Goal: Check status: Check status

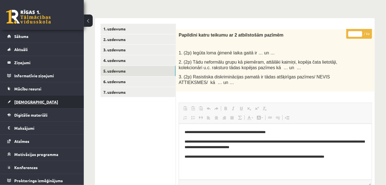
click at [25, 100] on span "[DEMOGRAPHIC_DATA]" at bounding box center [36, 101] width 44 height 5
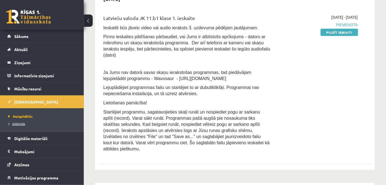
click at [20, 123] on span "Izlabotās" at bounding box center [16, 123] width 17 height 4
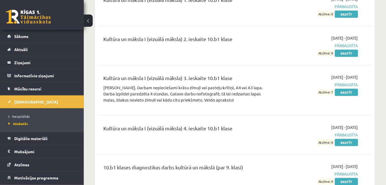
scroll to position [1586, 0]
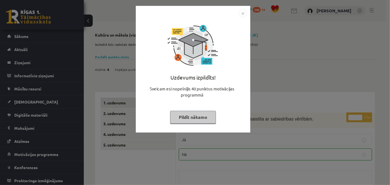
click at [242, 14] on img "Close" at bounding box center [243, 13] width 8 height 8
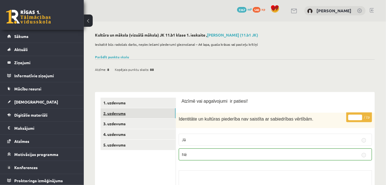
click at [123, 113] on link "2. uzdevums" at bounding box center [138, 113] width 75 height 10
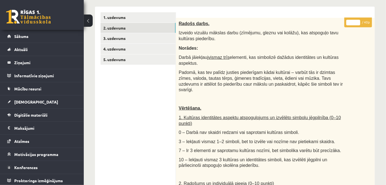
scroll to position [83, 0]
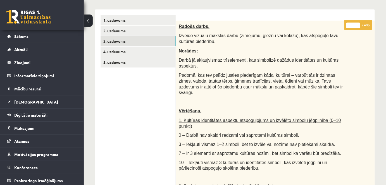
click at [115, 43] on link "3. uzdevums" at bounding box center [138, 41] width 75 height 10
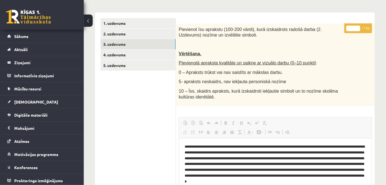
scroll to position [59, 0]
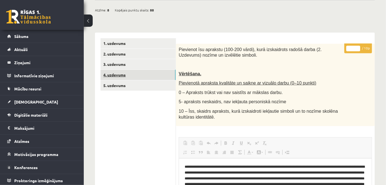
click at [115, 75] on link "4. uzdevums" at bounding box center [138, 75] width 75 height 10
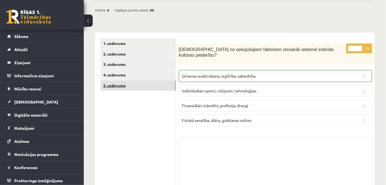
click at [113, 85] on link "5. uzdevums" at bounding box center [138, 85] width 75 height 10
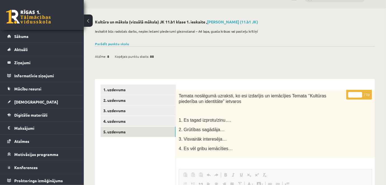
scroll to position [12, 0]
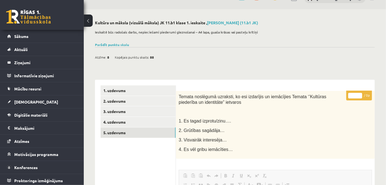
click at [113, 46] on div "Parādīt punktu skalu Atzīme No Līdz 1 0 20 2 21 30 3 31 40 4 41 50 5 51 60 6 61…" at bounding box center [235, 44] width 280 height 5
click at [113, 45] on link "Parādīt punktu skalu" at bounding box center [112, 44] width 34 height 4
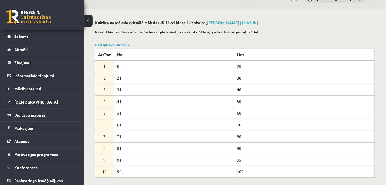
scroll to position [0, 0]
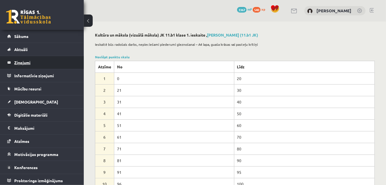
click at [18, 62] on legend "Ziņojumi 0" at bounding box center [45, 62] width 63 height 13
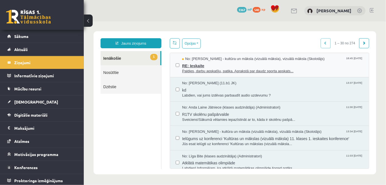
click at [215, 69] on span "Paldies, darbu apskatīju, patika. Aprakstā par daudz sporta apskats..." at bounding box center [272, 70] width 181 height 5
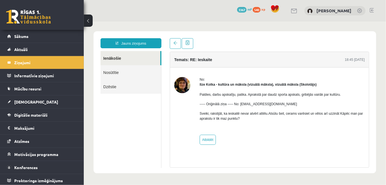
click at [184, 86] on img at bounding box center [182, 85] width 16 height 16
